Goal: Register for event/course

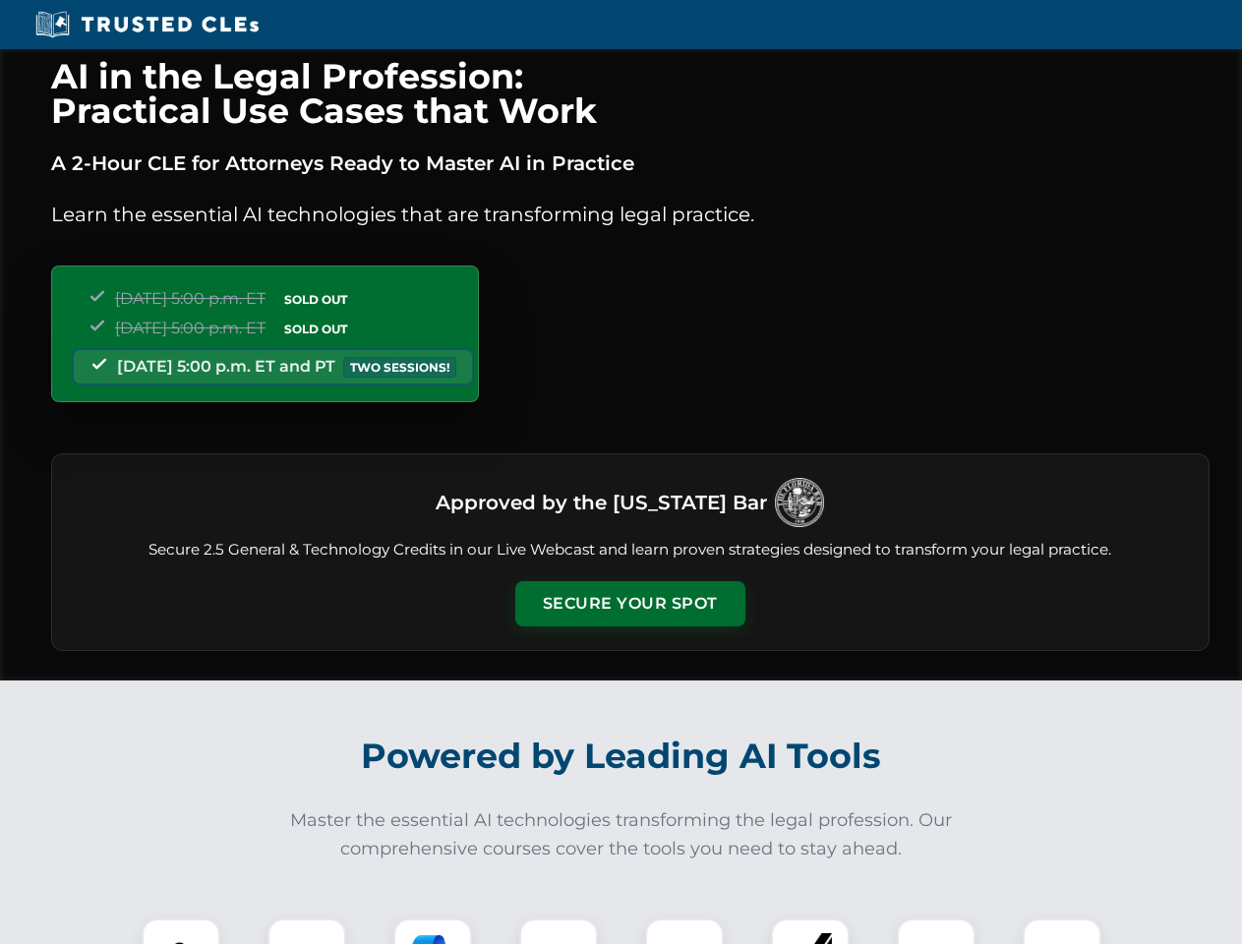
click at [630, 604] on button "Secure Your Spot" at bounding box center [630, 603] width 230 height 45
click at [181, 932] on img at bounding box center [180, 958] width 57 height 57
